Goal: Transaction & Acquisition: Purchase product/service

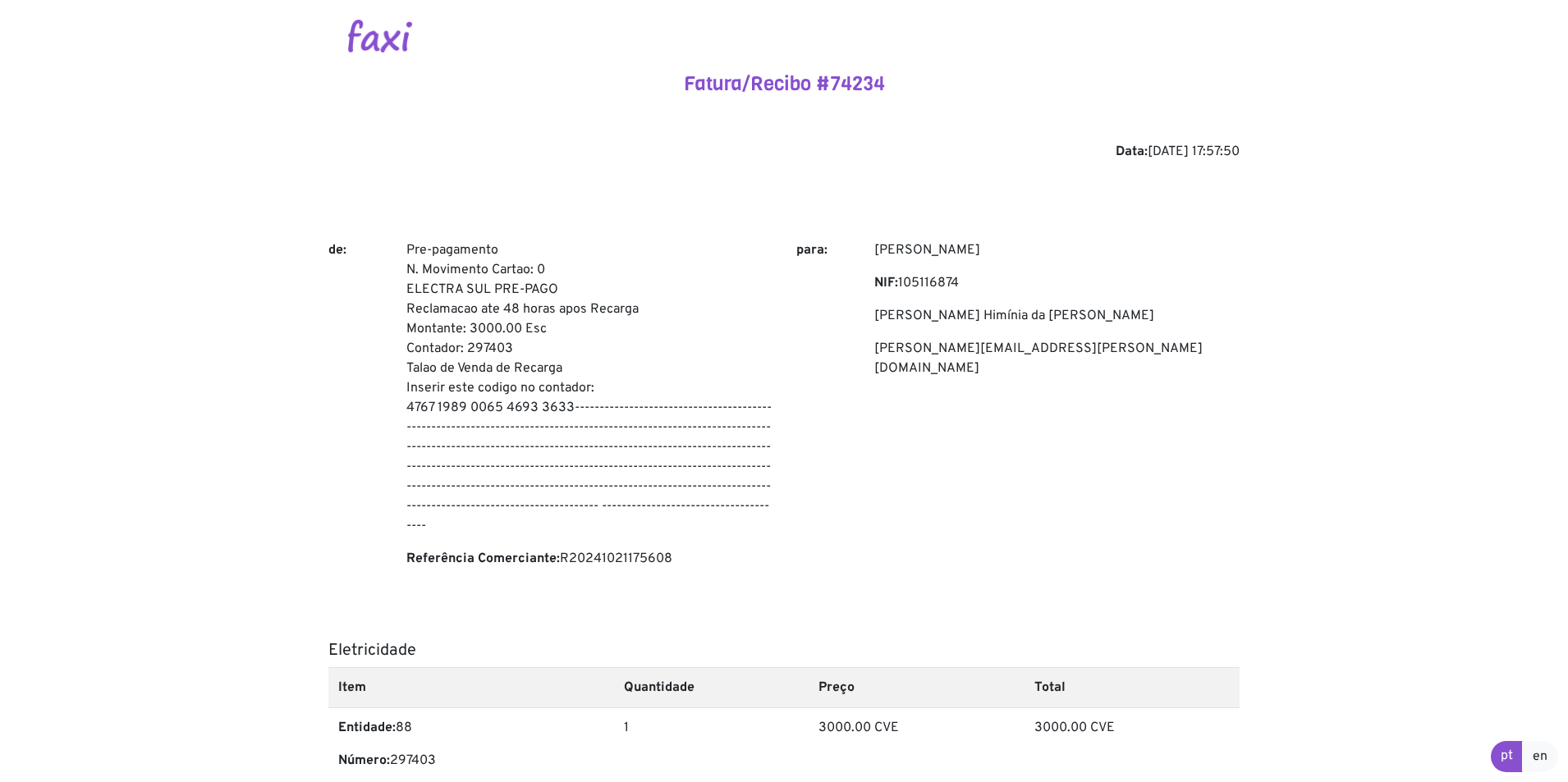
click at [383, 44] on img at bounding box center [380, 36] width 64 height 32
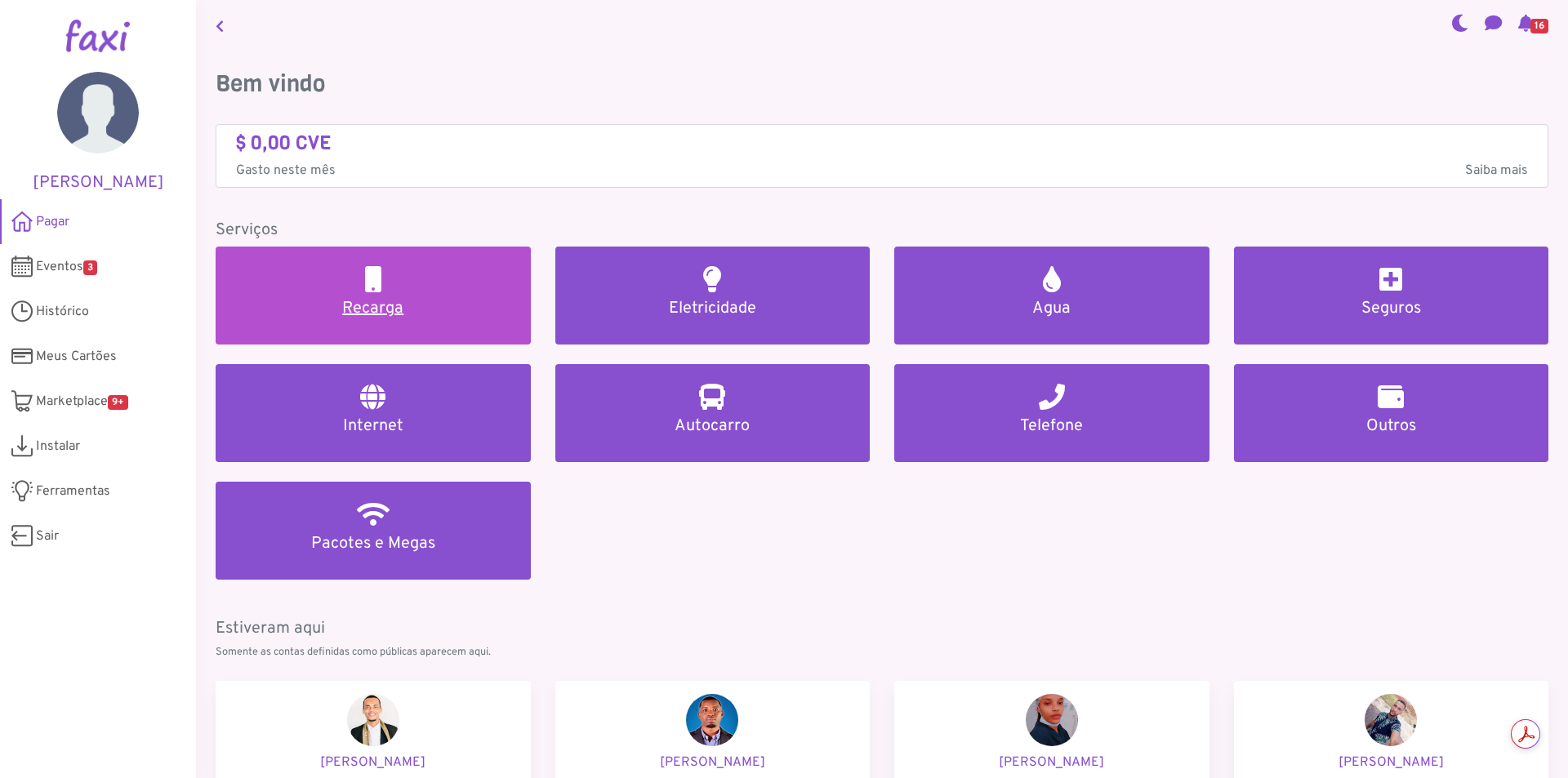
click at [387, 293] on link "Recarga" at bounding box center [373, 295] width 315 height 98
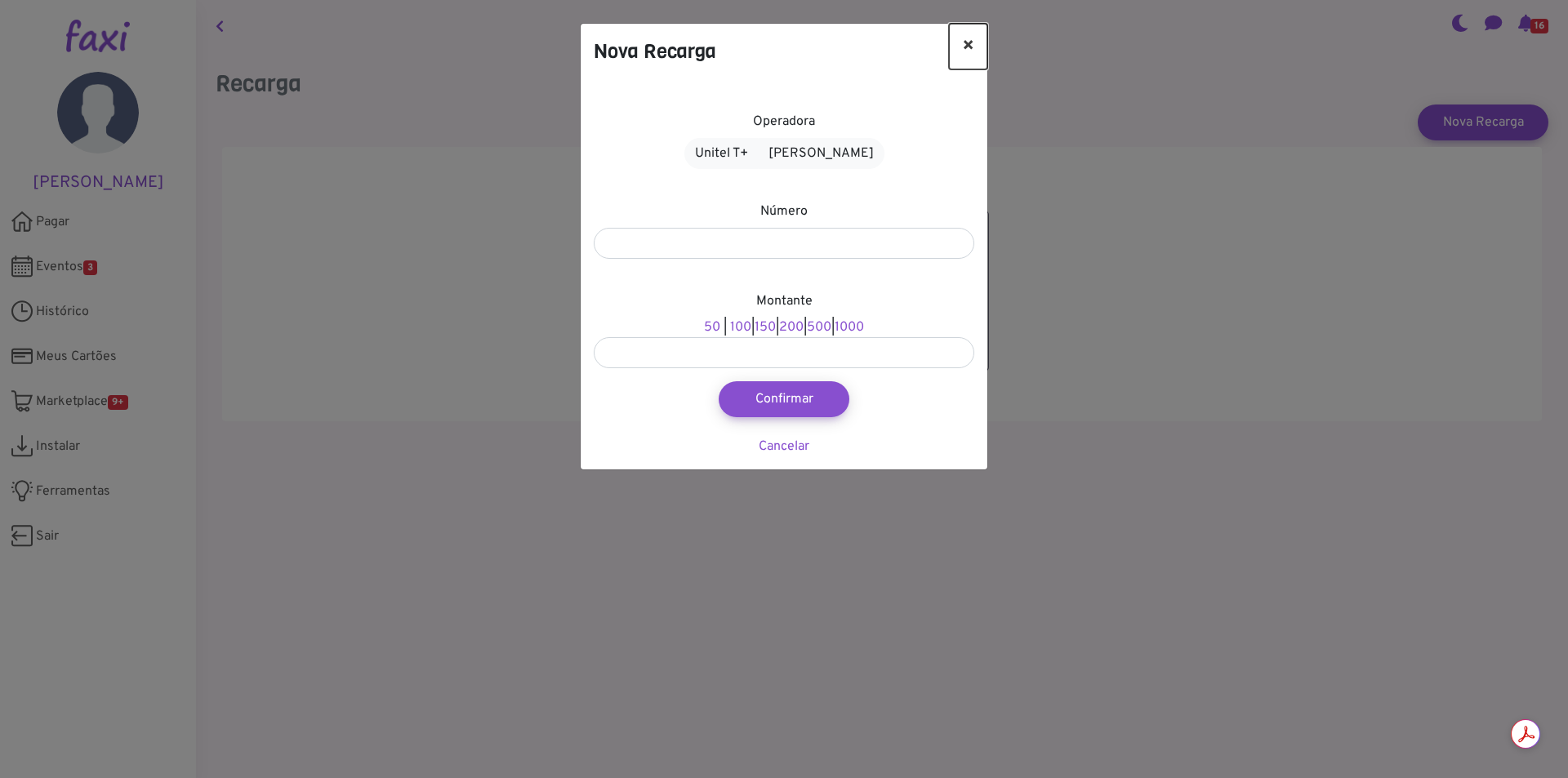
click at [965, 44] on button "×" at bounding box center [968, 47] width 38 height 46
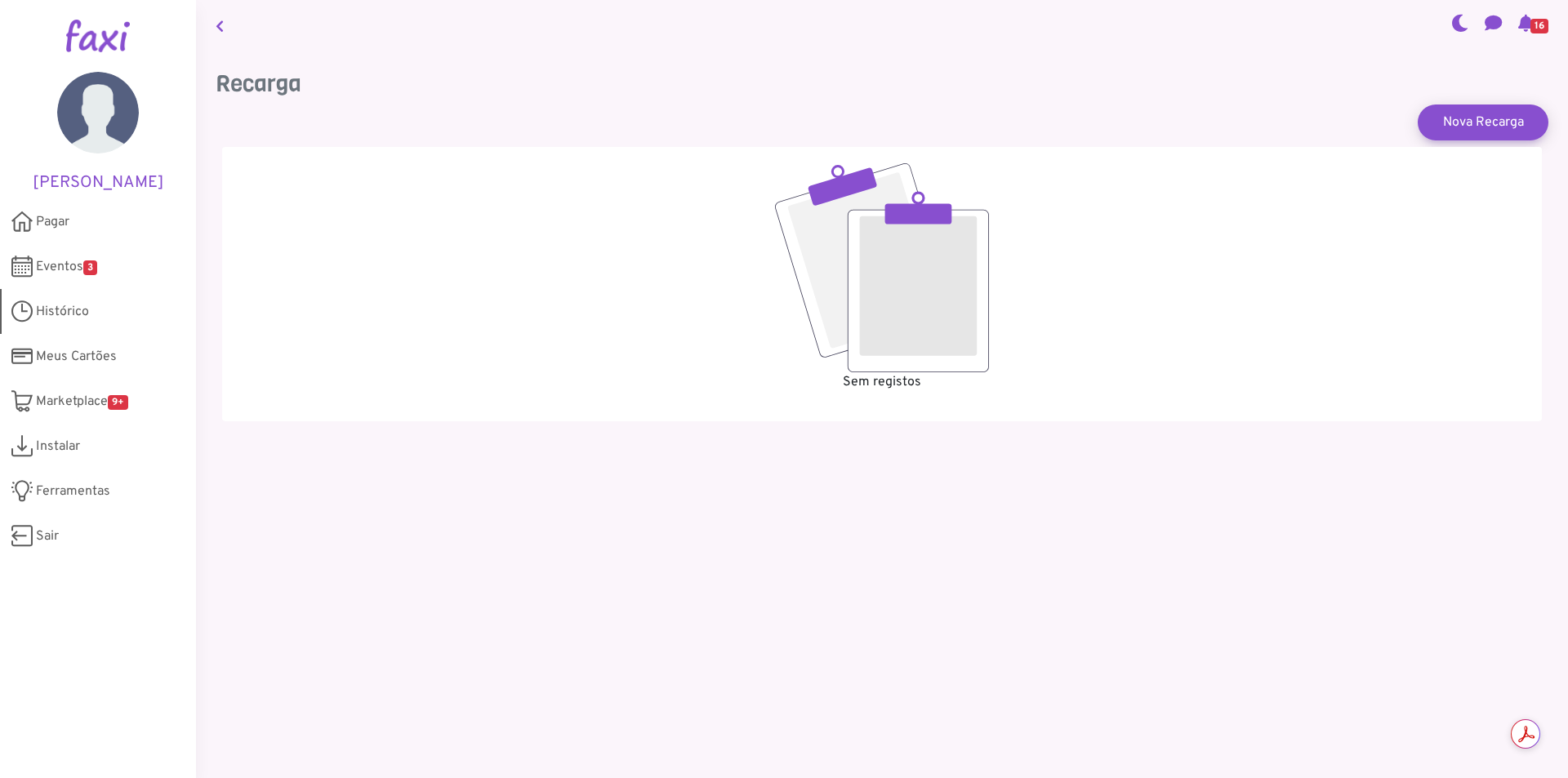
click at [66, 306] on span "Histórico" at bounding box center [63, 312] width 53 height 20
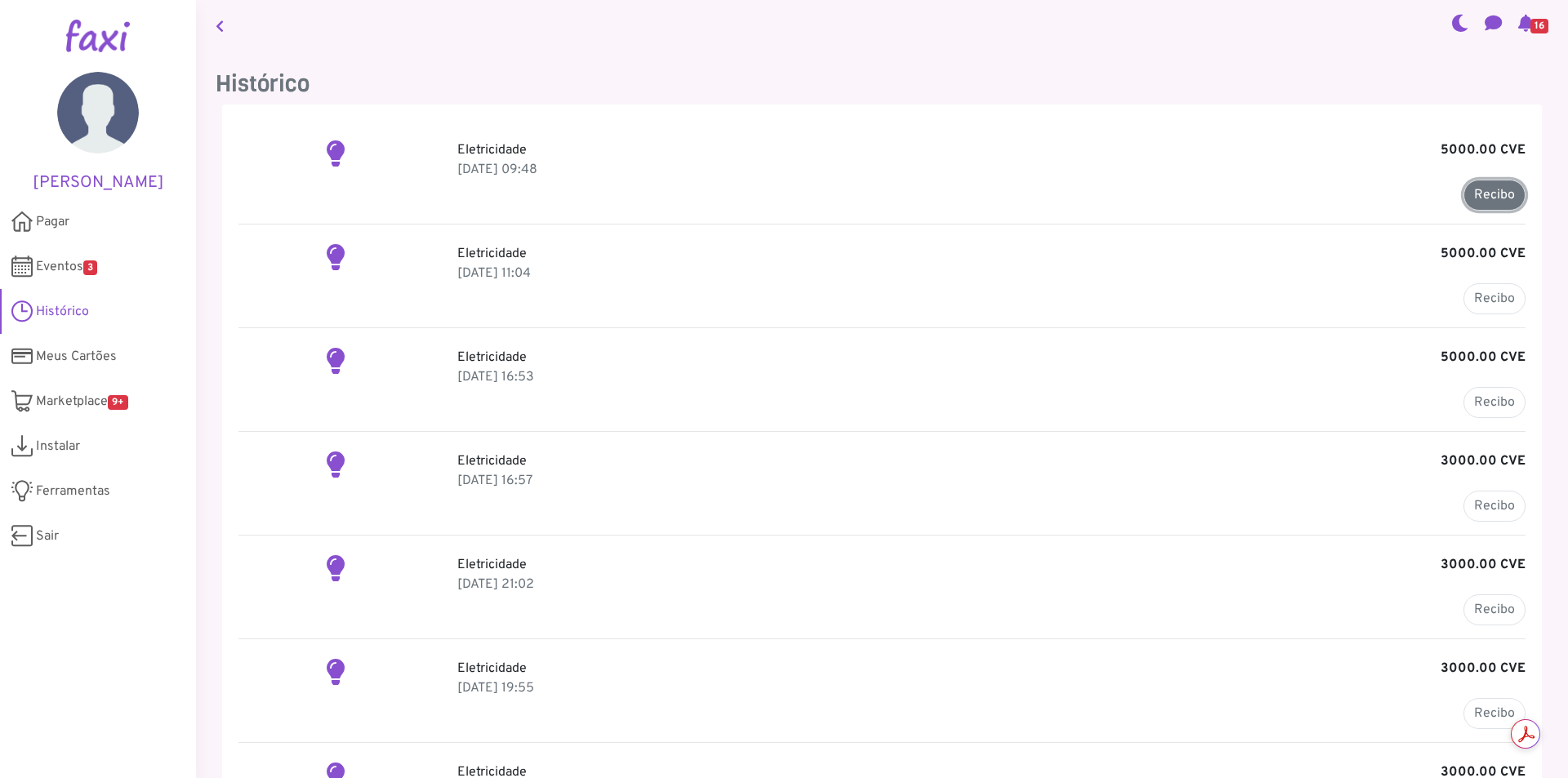
click at [1491, 189] on link "Recibo" at bounding box center [1494, 195] width 62 height 31
click at [494, 158] on p "Eletricidade 5000.00 CVE" at bounding box center [992, 150] width 1068 height 20
click at [1487, 158] on b "5000.00 CVE" at bounding box center [1483, 150] width 85 height 20
click at [47, 220] on span "Pagar" at bounding box center [52, 222] width 33 height 20
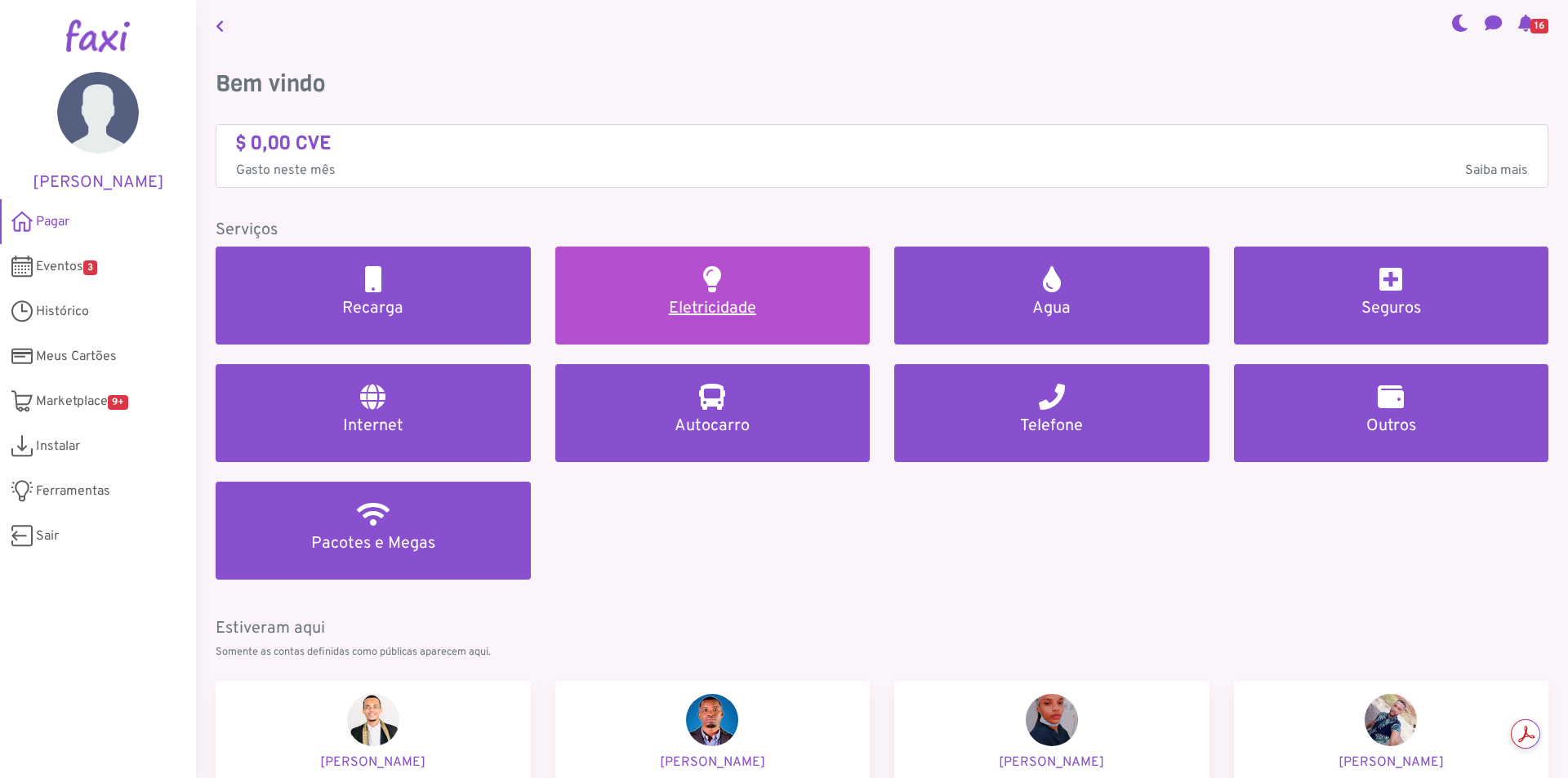
click at [779, 297] on link "Eletricidade" at bounding box center [713, 295] width 315 height 98
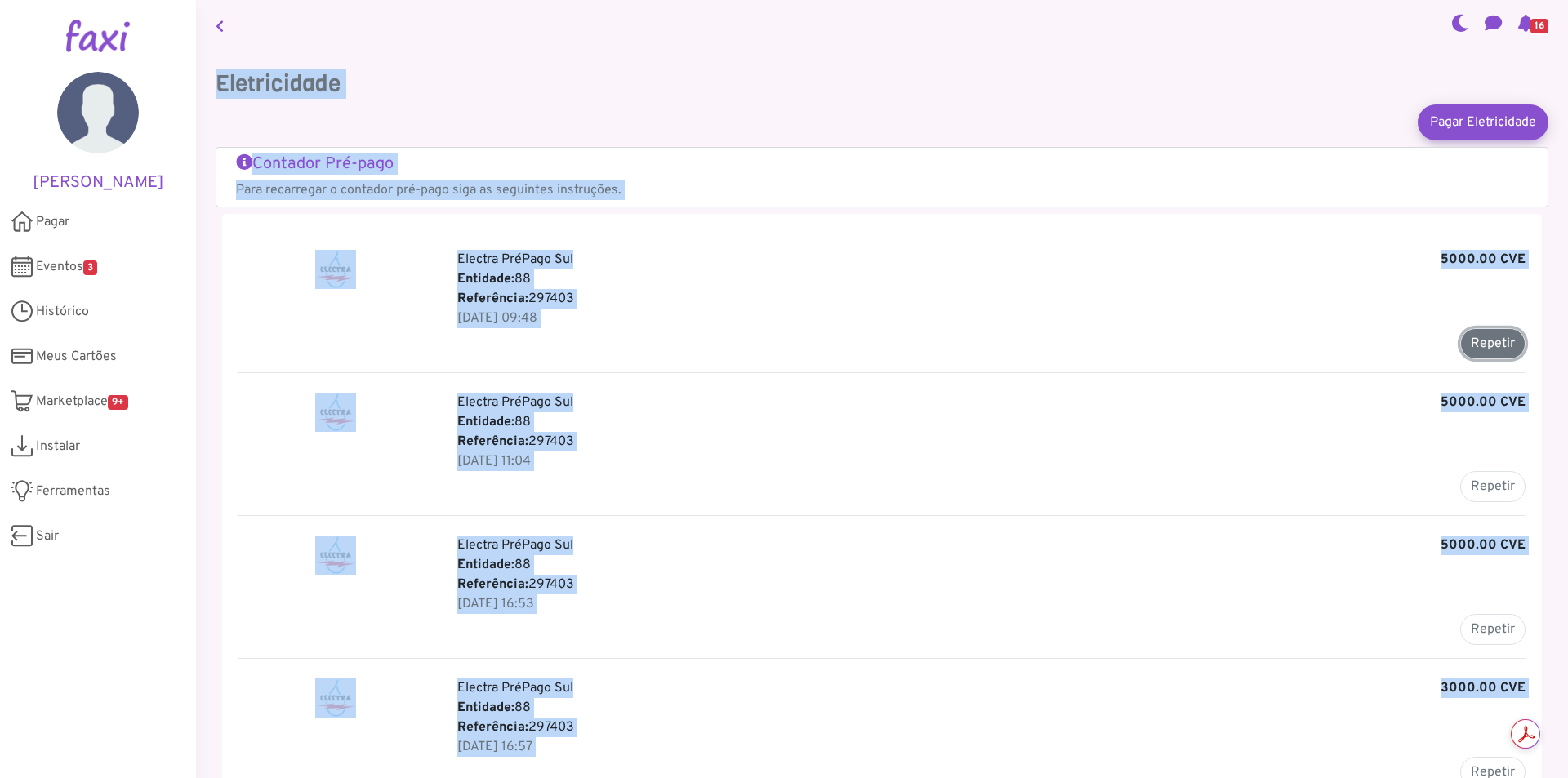
click at [1494, 350] on button "Repetir" at bounding box center [1492, 344] width 66 height 31
type input "******"
type input "*******"
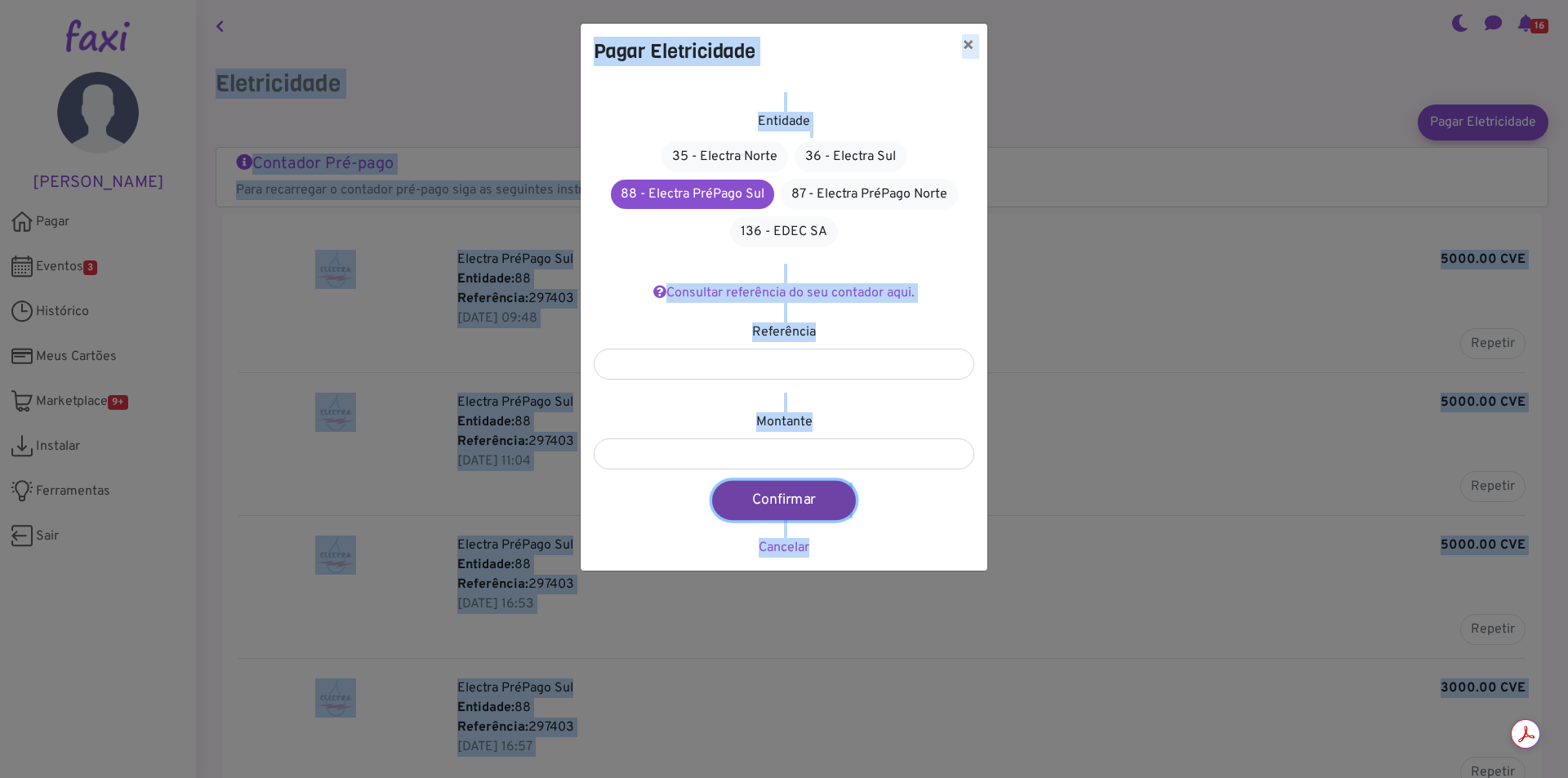
click at [789, 504] on button "Confirmar" at bounding box center [784, 500] width 143 height 39
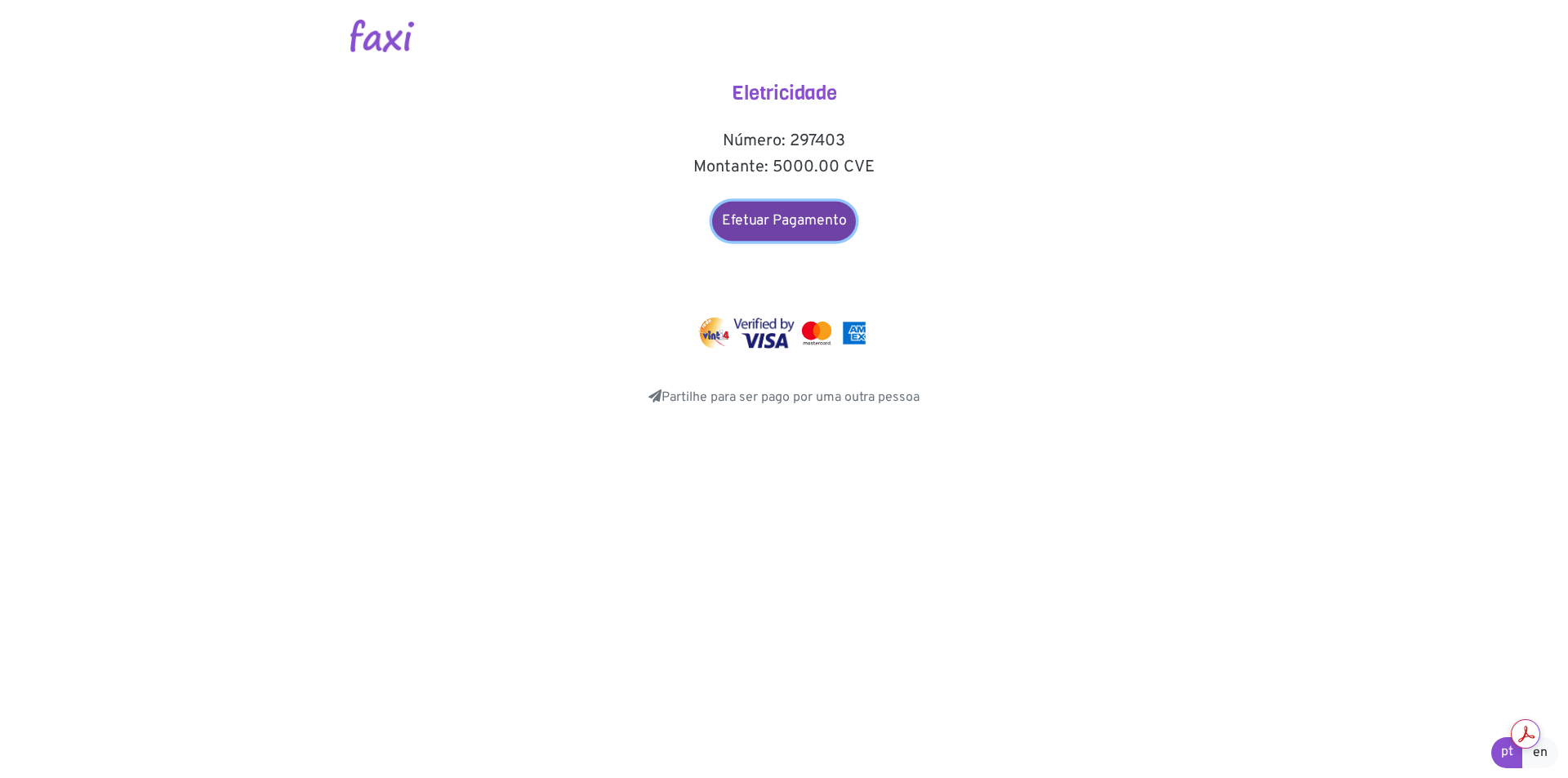
click at [772, 227] on link "Efetuar Pagamento" at bounding box center [784, 220] width 143 height 39
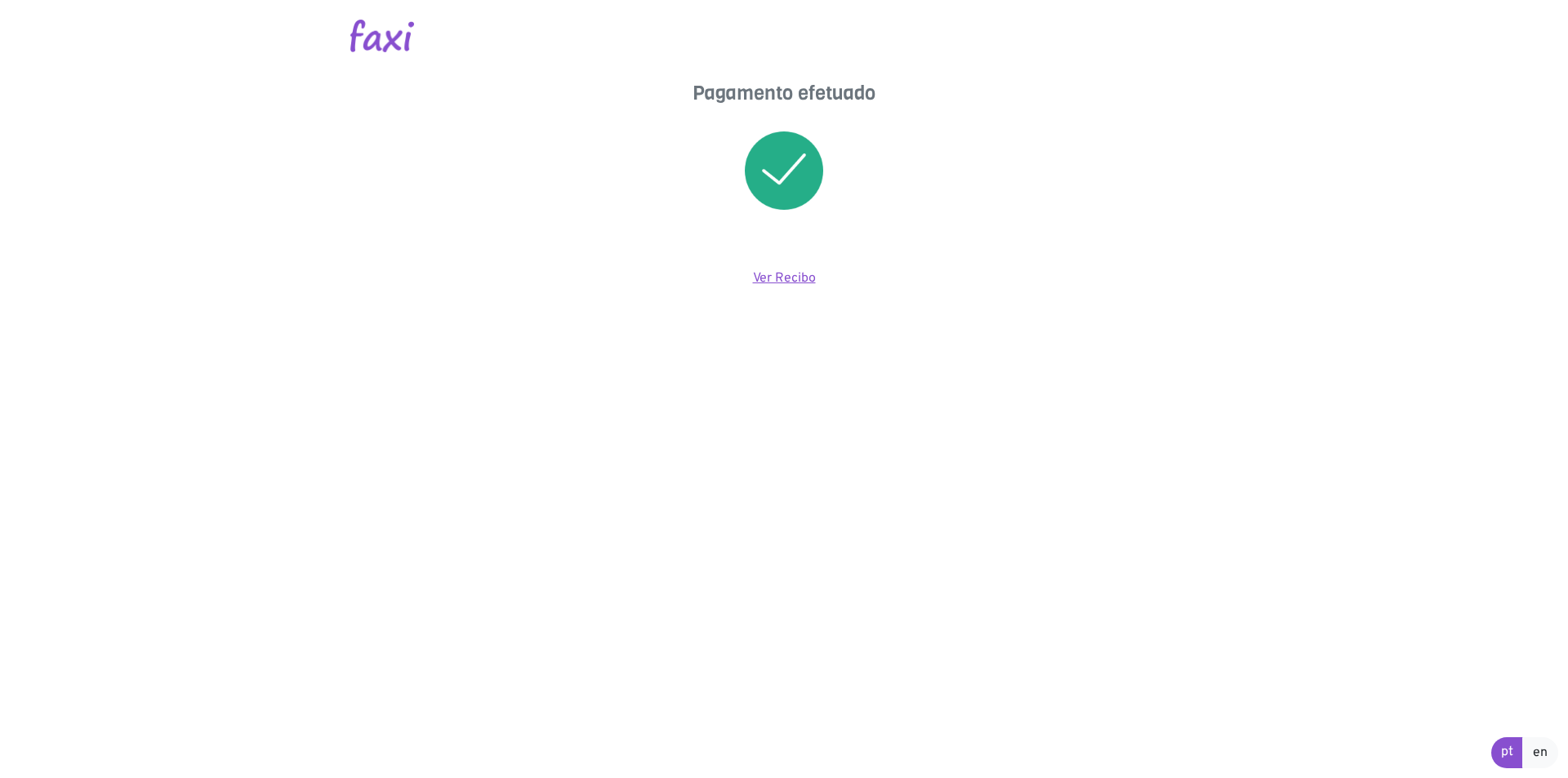
click at [772, 283] on link "Ver Recibo" at bounding box center [784, 278] width 63 height 16
